Goal: Entertainment & Leisure: Browse casually

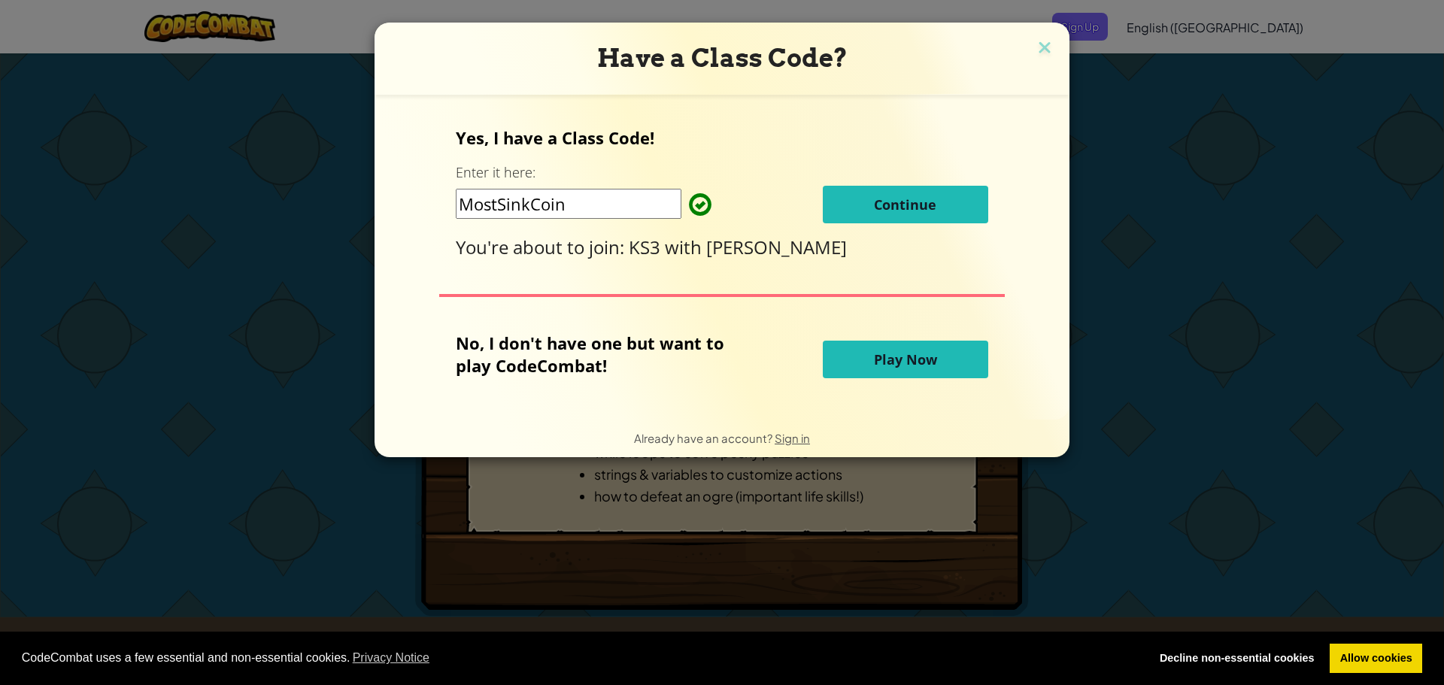
click at [897, 360] on span "Play Now" at bounding box center [905, 359] width 63 height 18
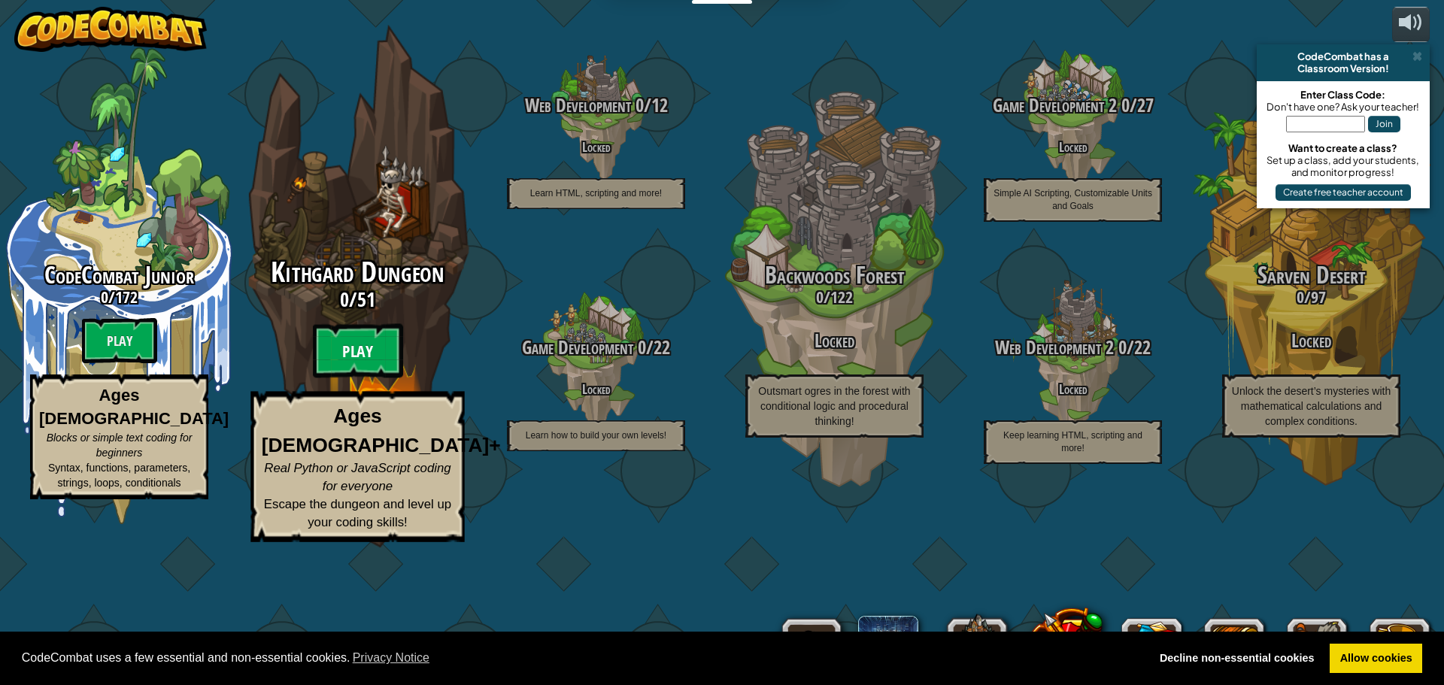
click at [337, 378] on btn "Play" at bounding box center [358, 351] width 90 height 54
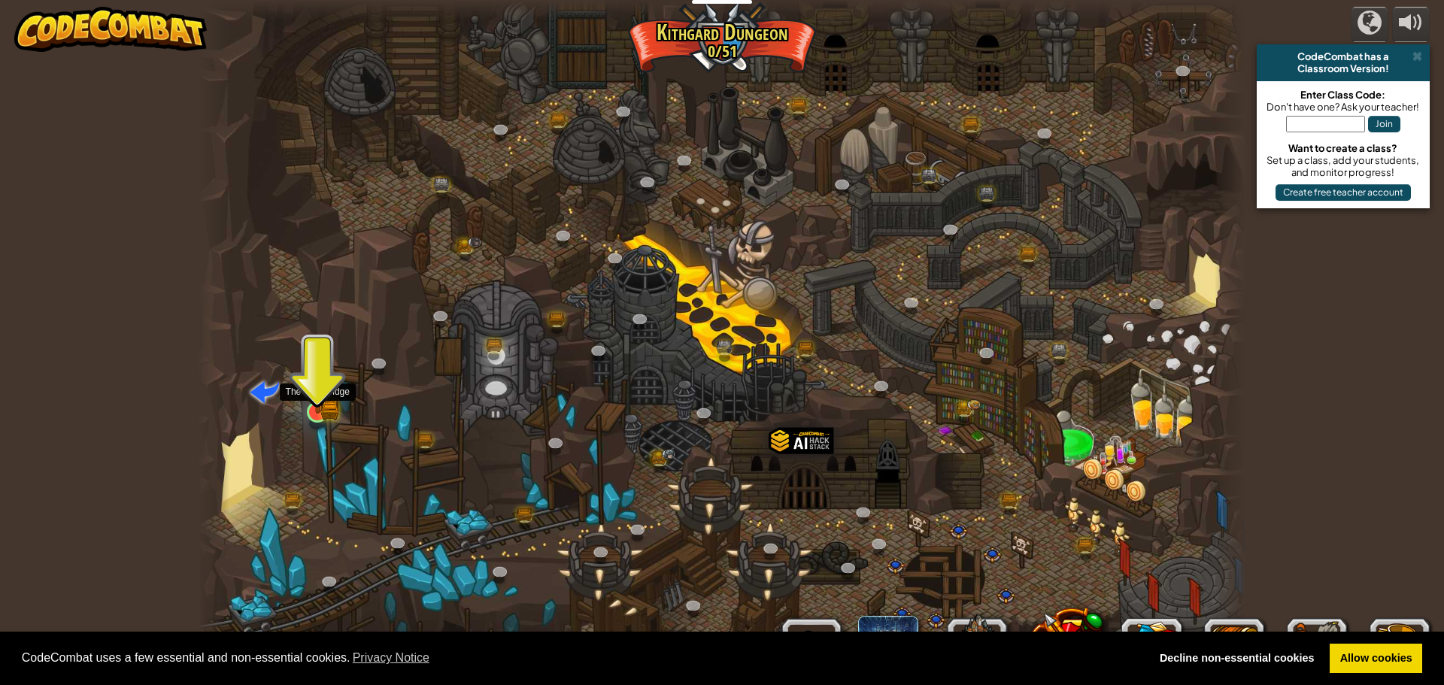
click at [325, 402] on img at bounding box center [318, 384] width 28 height 62
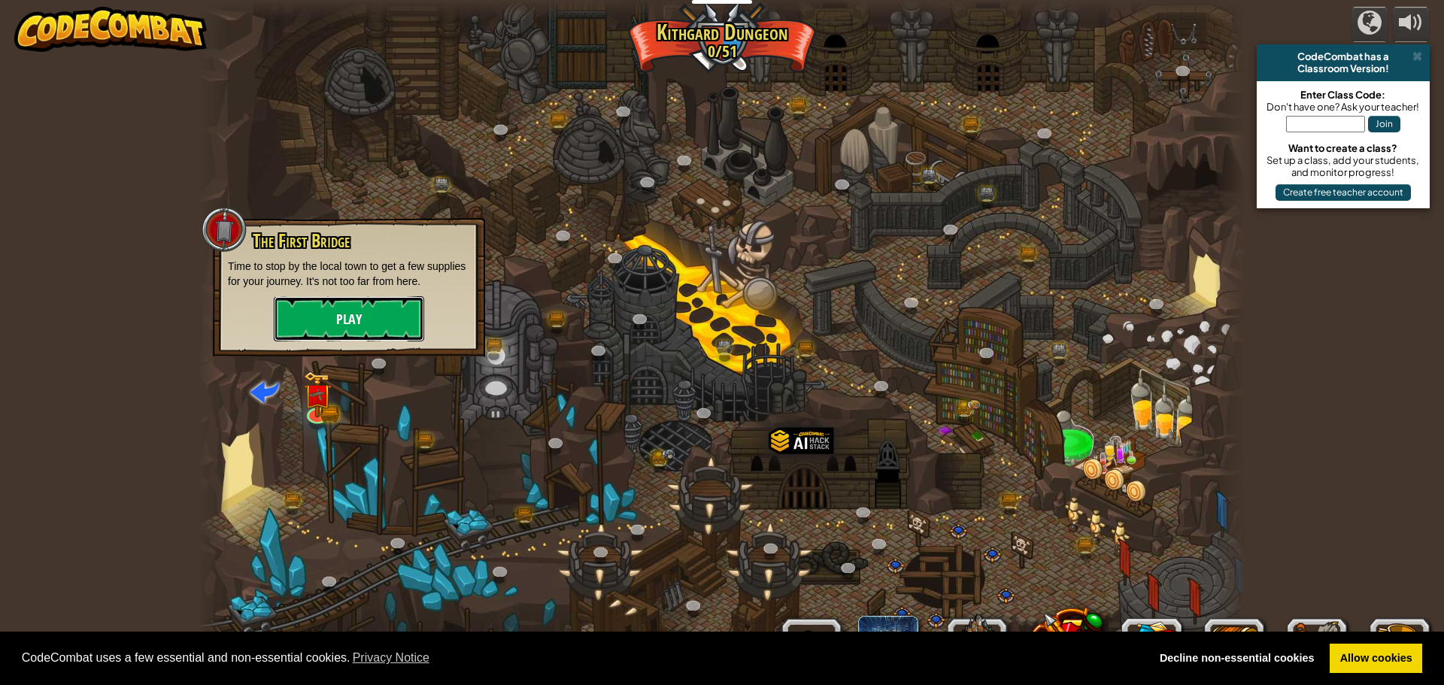
click at [336, 314] on button "Play" at bounding box center [349, 318] width 150 height 45
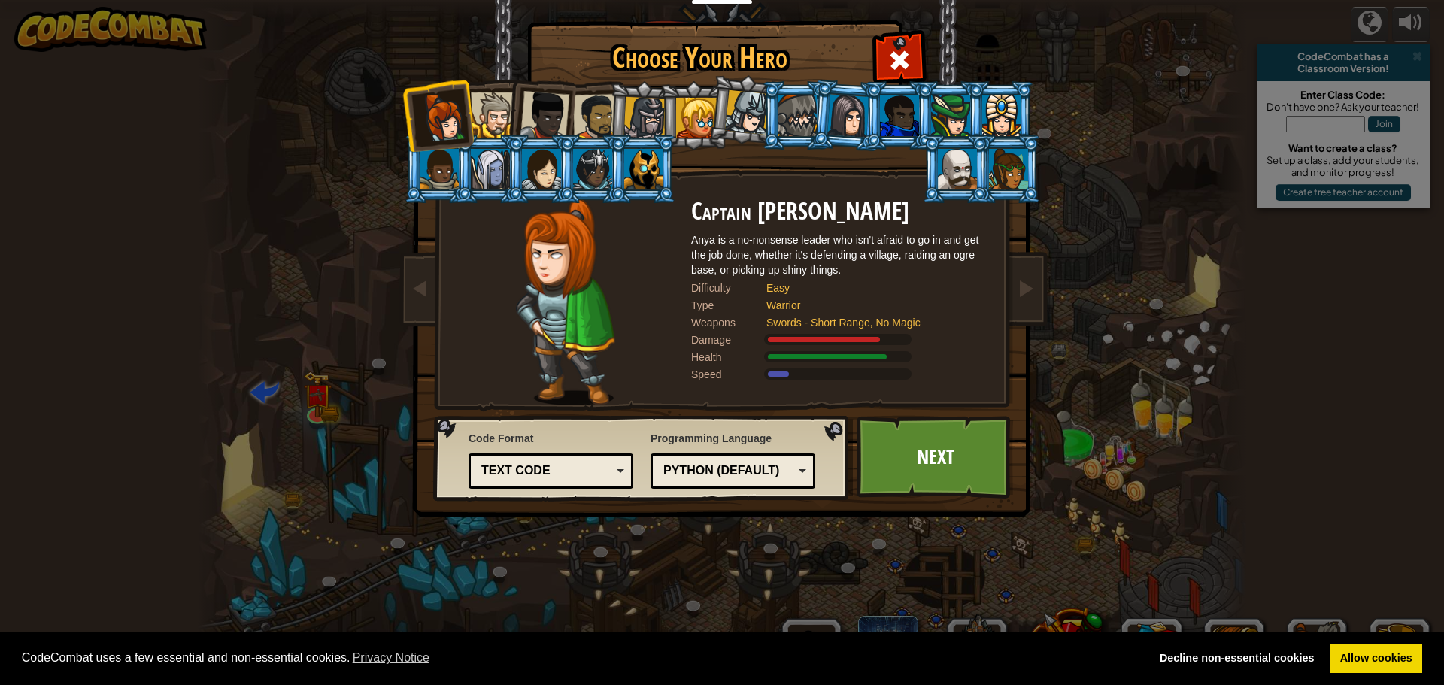
click at [554, 114] on div at bounding box center [545, 116] width 50 height 50
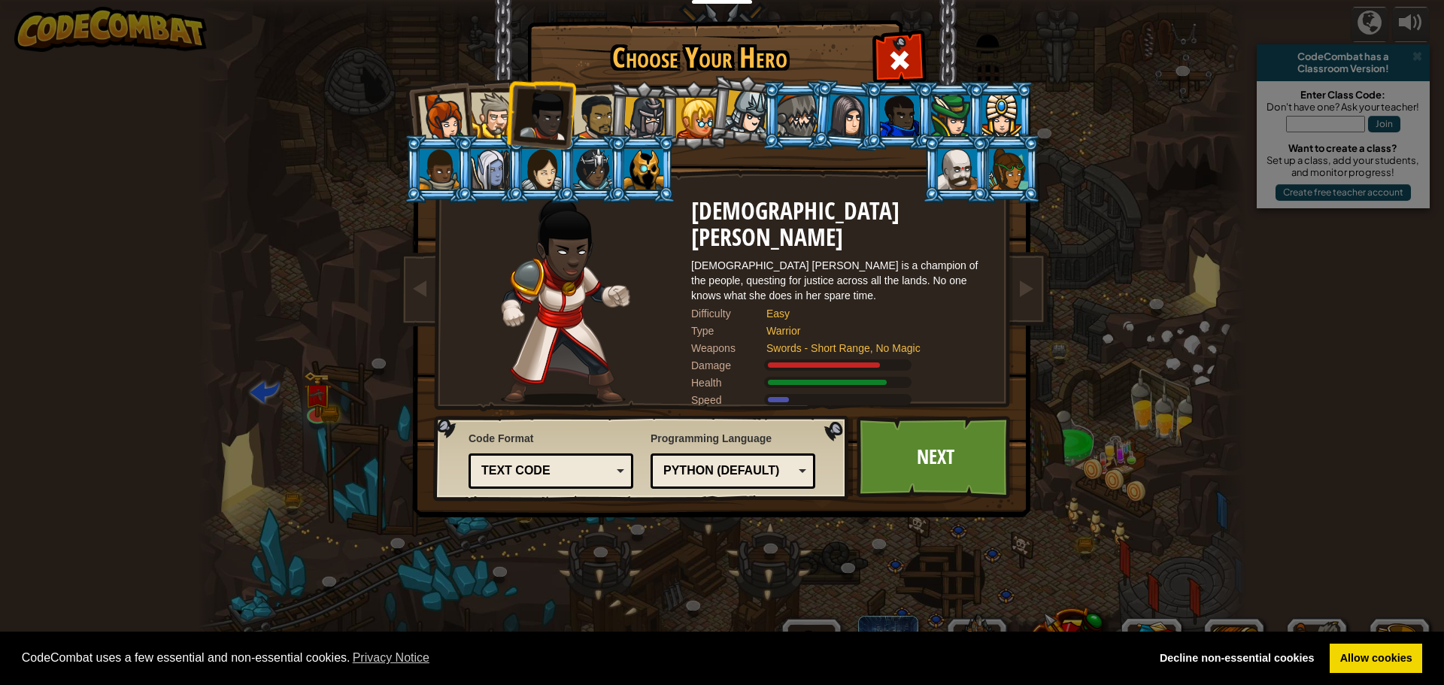
click at [640, 121] on div at bounding box center [644, 118] width 43 height 43
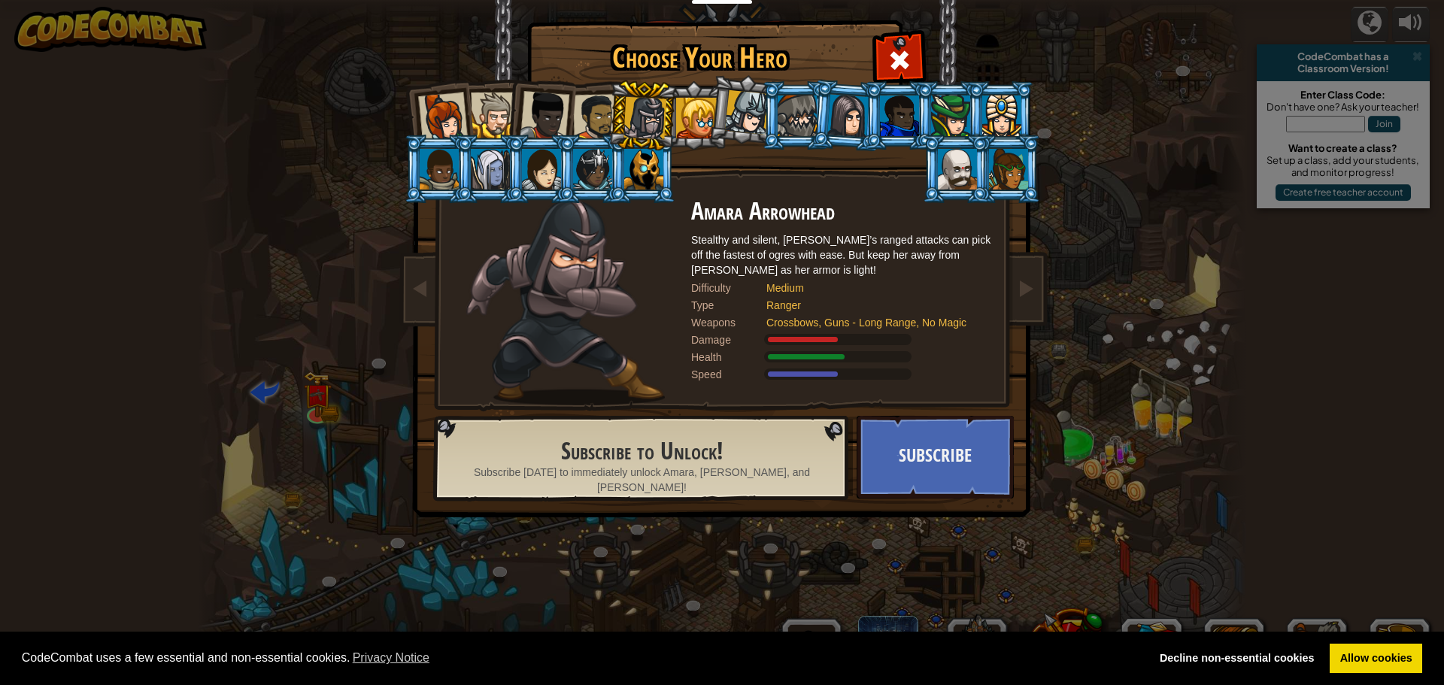
click at [524, 167] on div at bounding box center [541, 169] width 39 height 41
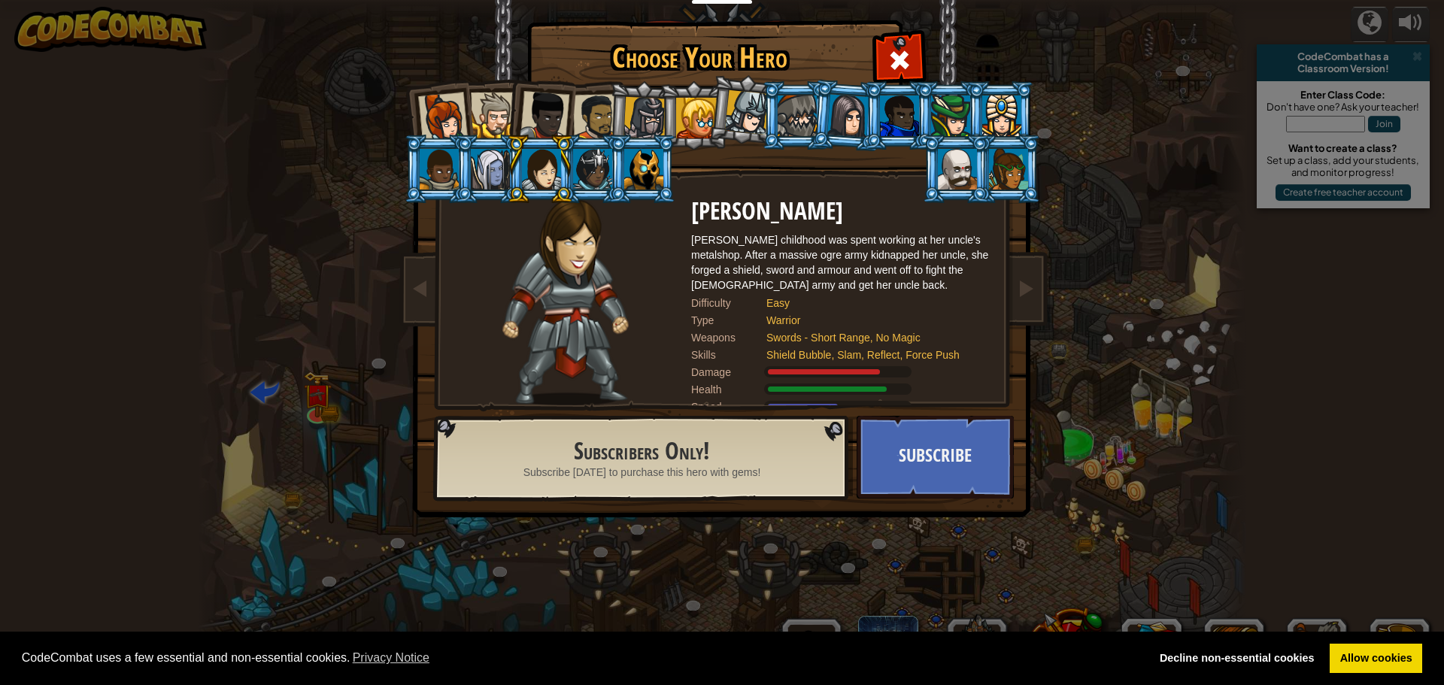
click at [951, 180] on div at bounding box center [957, 169] width 39 height 41
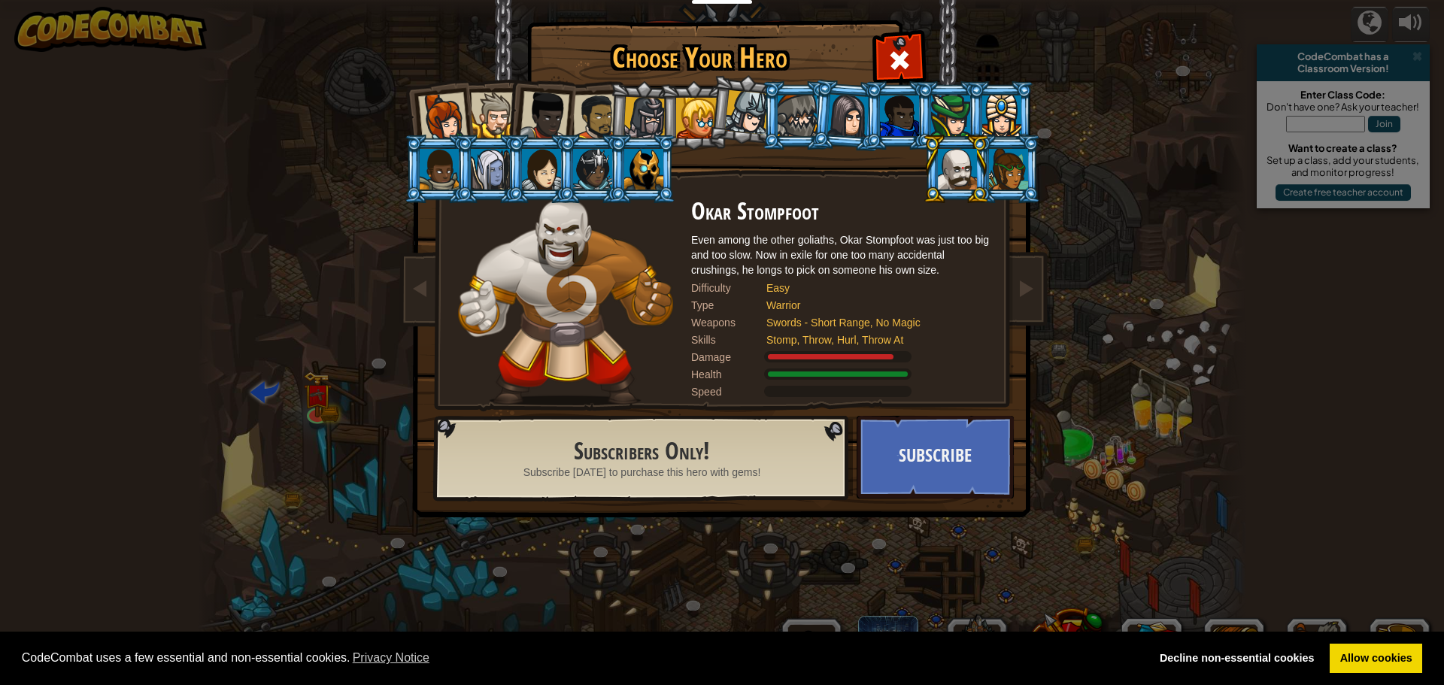
click at [487, 93] on div at bounding box center [494, 116] width 46 height 46
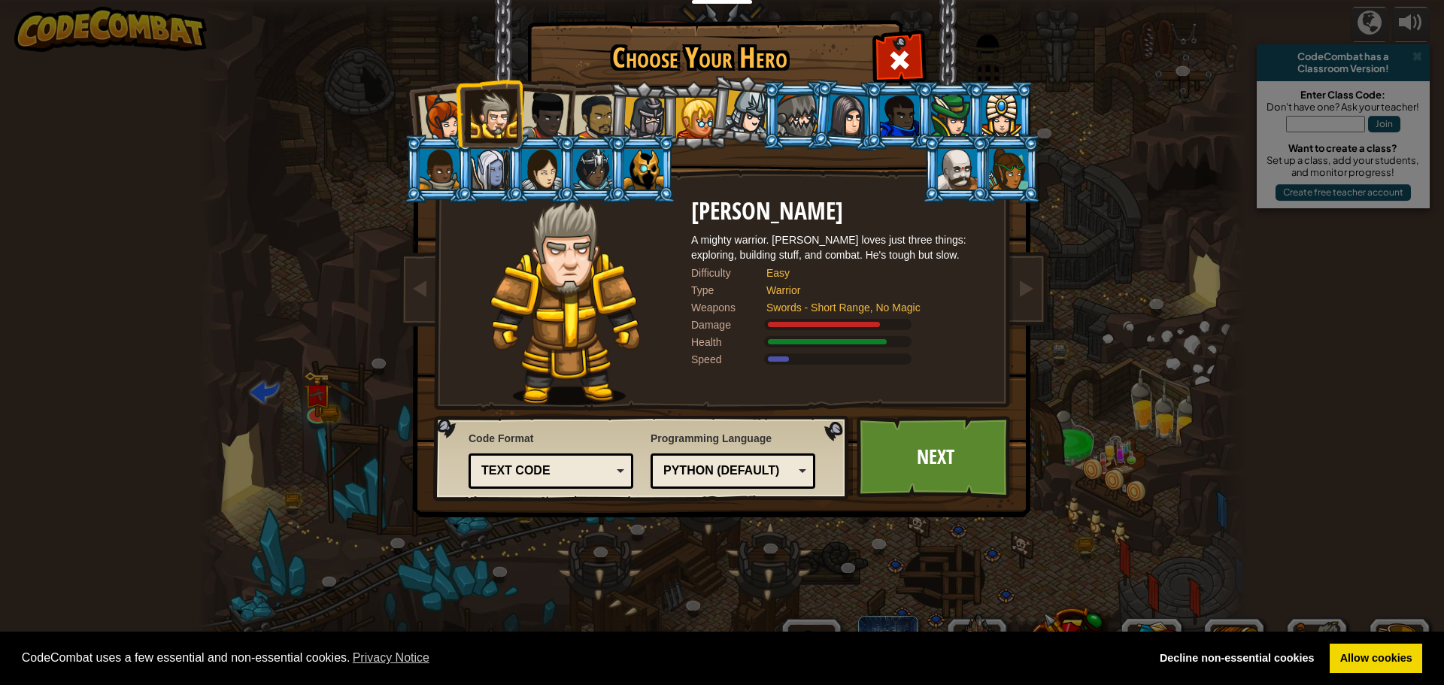
click at [948, 108] on div at bounding box center [950, 116] width 39 height 41
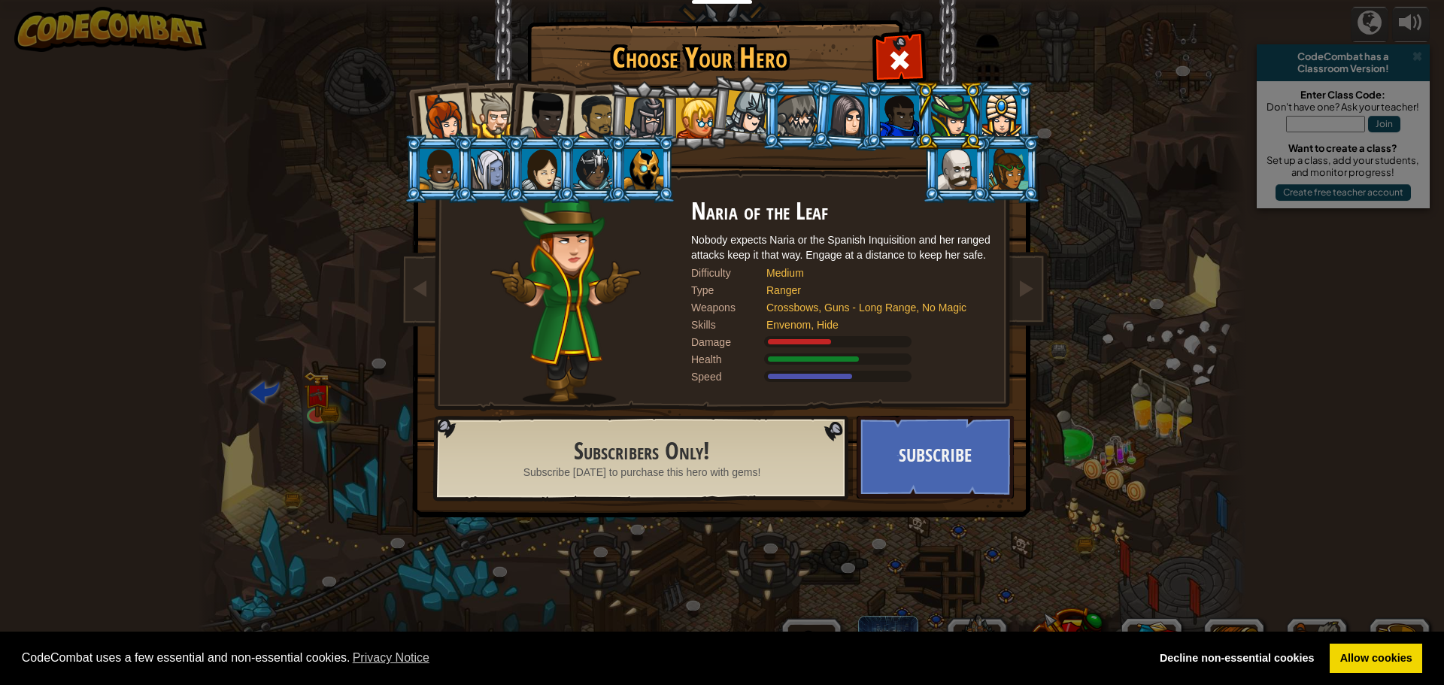
click at [808, 99] on div at bounding box center [797, 116] width 39 height 41
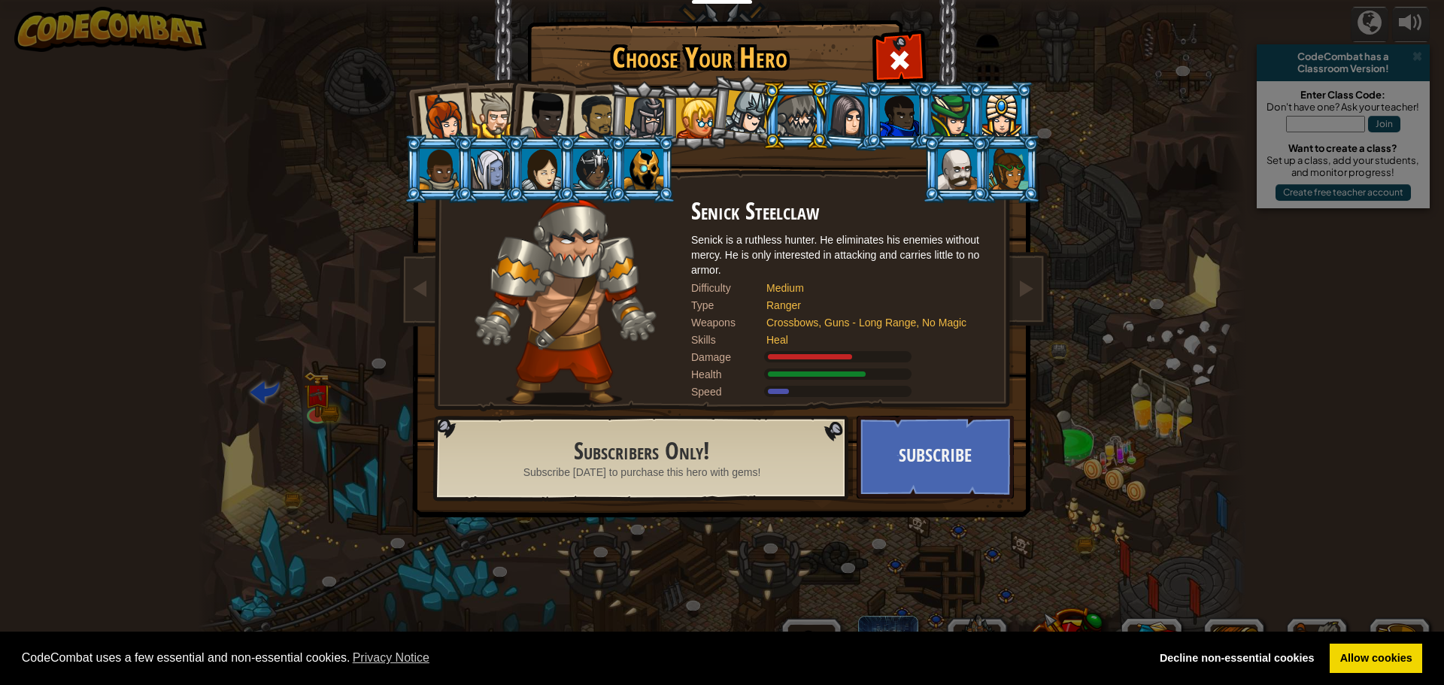
click at [745, 102] on div at bounding box center [747, 112] width 44 height 44
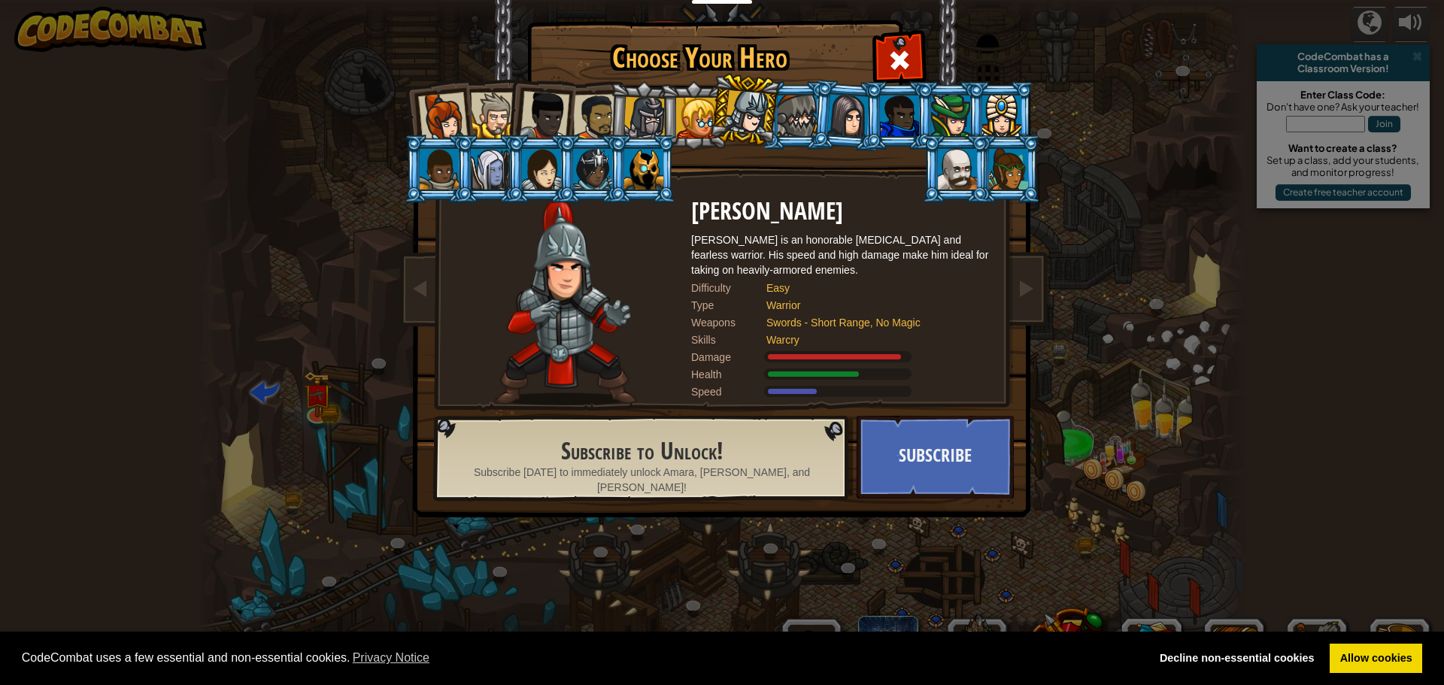
click at [687, 95] on li at bounding box center [694, 115] width 68 height 68
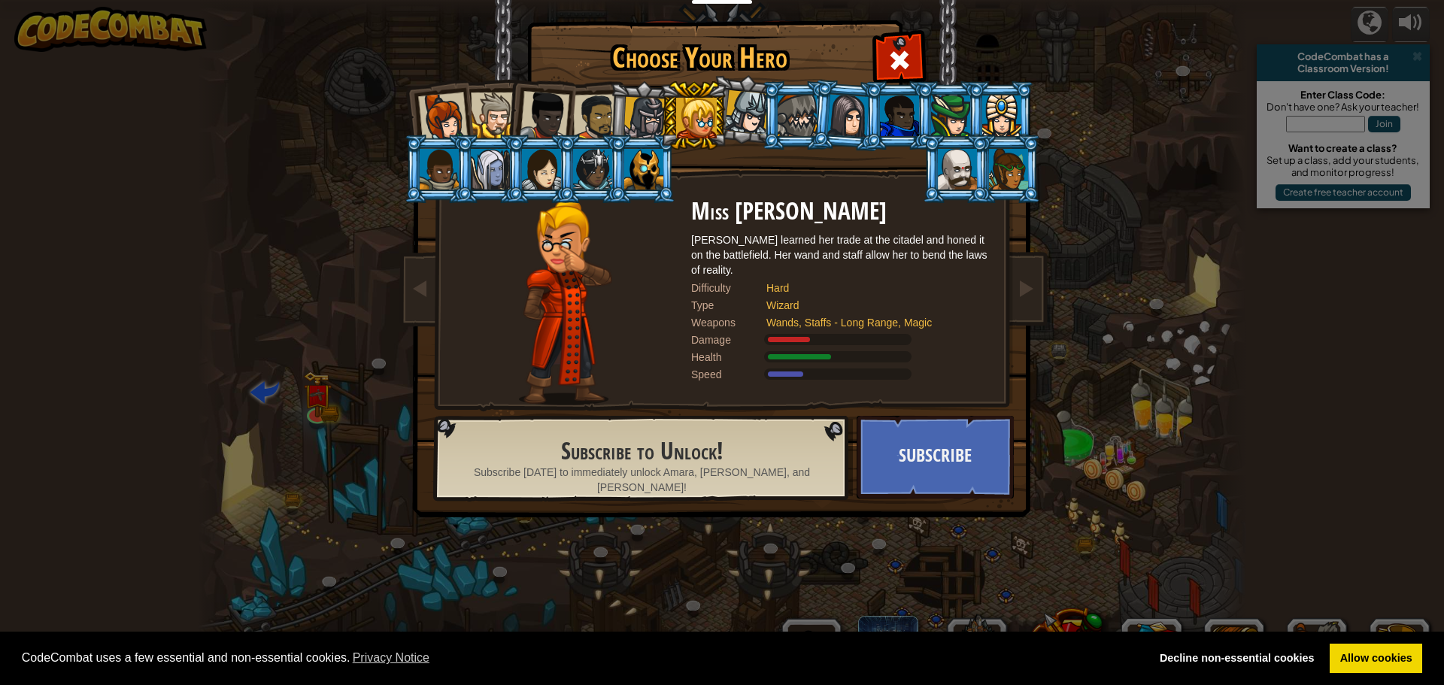
click at [653, 108] on div at bounding box center [644, 118] width 43 height 43
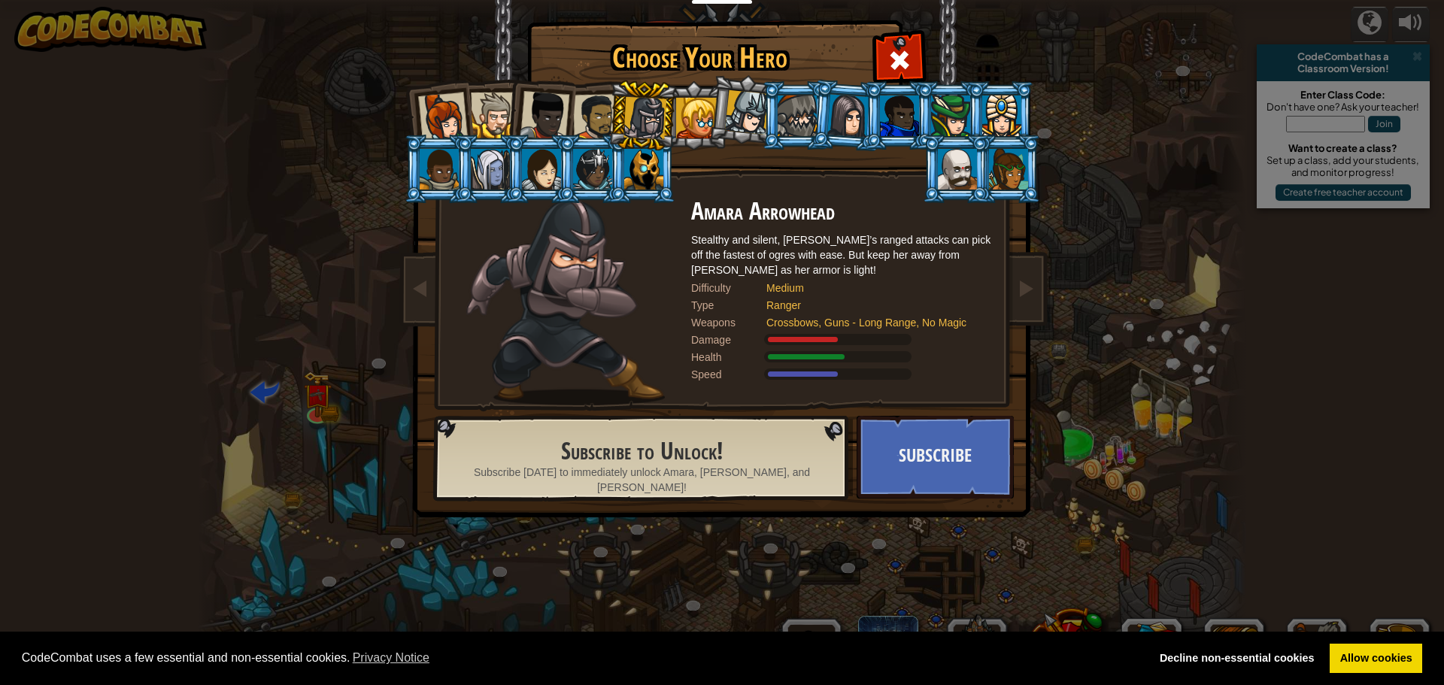
click at [589, 99] on div at bounding box center [596, 117] width 47 height 47
